Goal: Find specific page/section: Find specific page/section

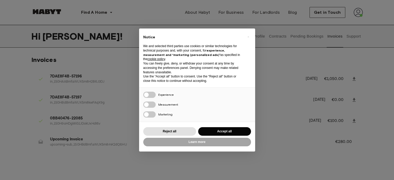
scroll to position [22, 0]
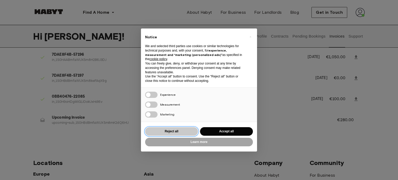
click at [171, 129] on button "Reject all" at bounding box center [171, 131] width 53 height 9
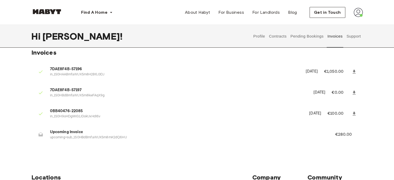
scroll to position [0, 0]
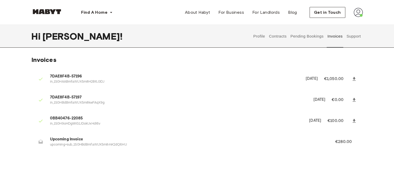
click at [175, 149] on li "Upcoming Invoice upcoming+sub_1S0HBdBmfaWUX5m8mK2dQ6HU €280.00" at bounding box center [197, 142] width 332 height 18
click at [274, 34] on button "Contracts" at bounding box center [278, 36] width 19 height 23
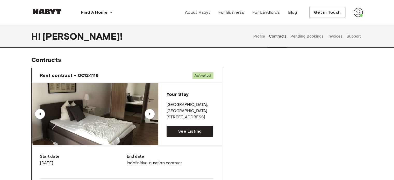
click at [148, 112] on div "▲" at bounding box center [150, 114] width 10 height 10
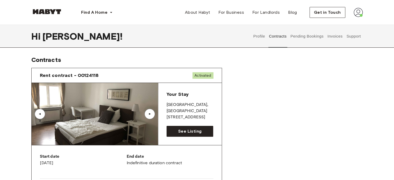
click at [148, 112] on div "▲" at bounding box center [150, 114] width 10 height 10
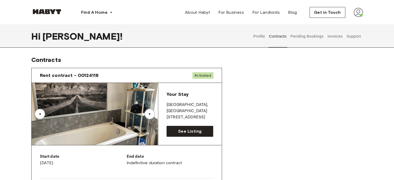
click at [148, 112] on div "▲" at bounding box center [150, 114] width 10 height 10
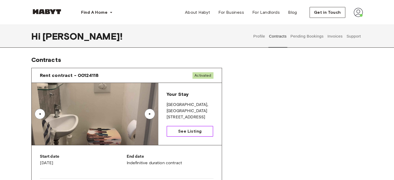
click at [182, 132] on span "See Listing" at bounding box center [189, 131] width 23 height 6
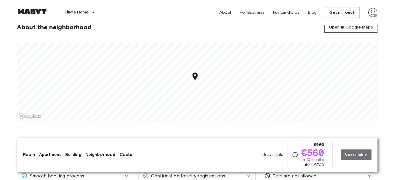
scroll to position [344, 0]
